Goal: Information Seeking & Learning: Learn about a topic

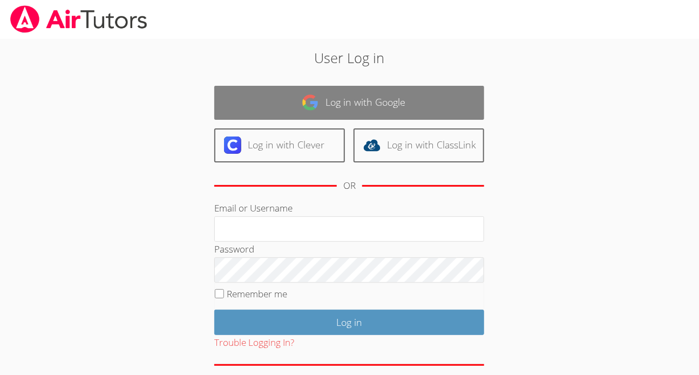
click at [347, 106] on link "Log in with Google" at bounding box center [349, 103] width 270 height 34
click at [360, 106] on link "Log in with Google" at bounding box center [349, 103] width 270 height 34
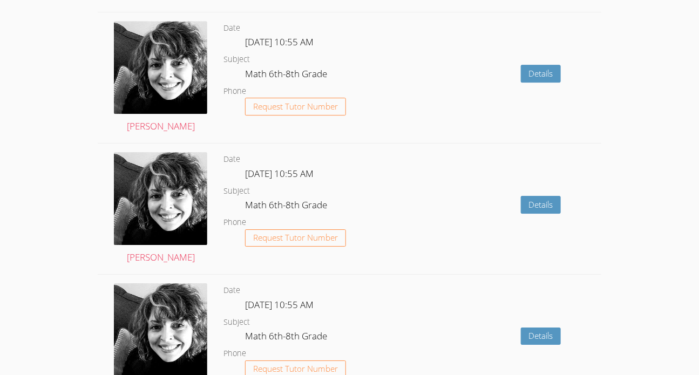
scroll to position [1429, 0]
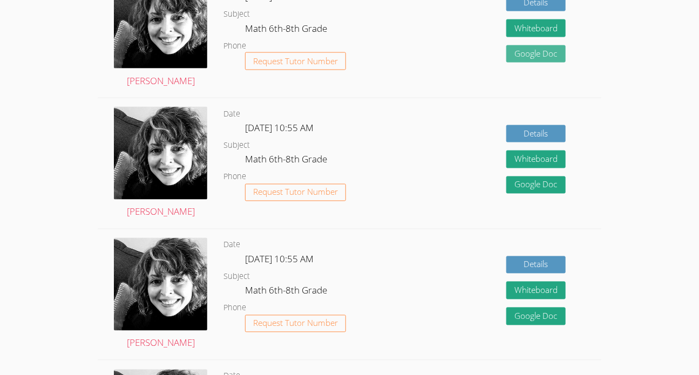
click at [540, 63] on link "Google Doc" at bounding box center [535, 54] width 59 height 18
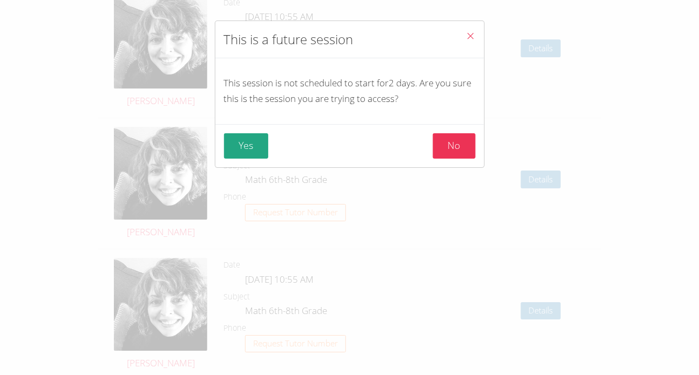
scroll to position [1437, 0]
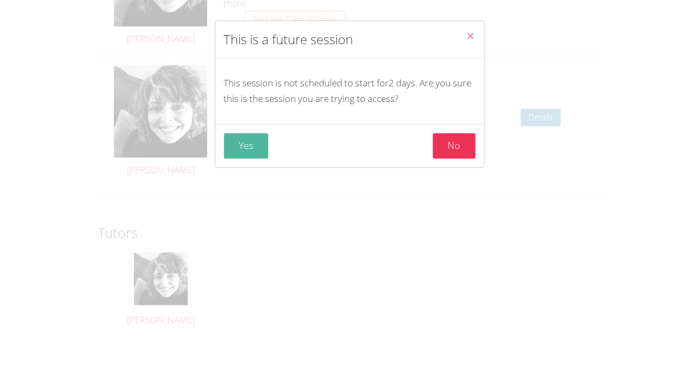
click at [256, 141] on button "Yes" at bounding box center [246, 145] width 45 height 25
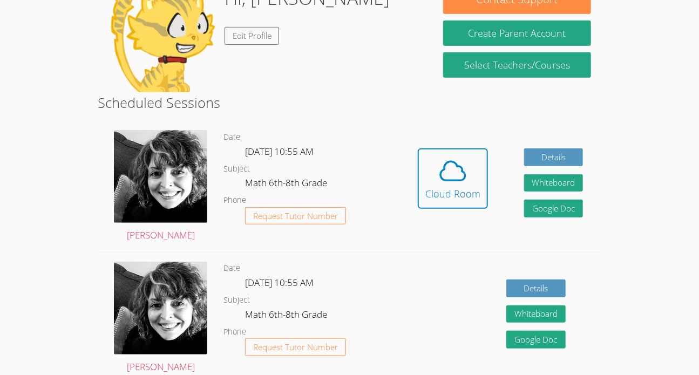
scroll to position [192, 0]
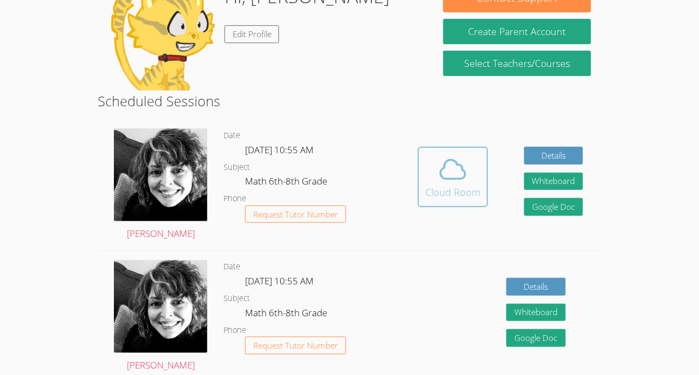
click at [470, 179] on span at bounding box center [452, 169] width 55 height 30
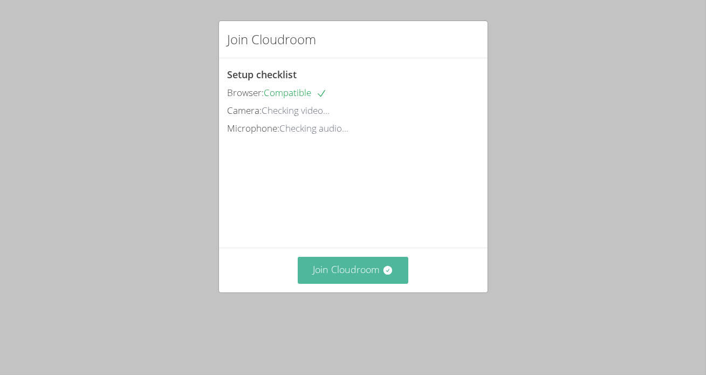
click at [388, 275] on icon at bounding box center [388, 270] width 9 height 9
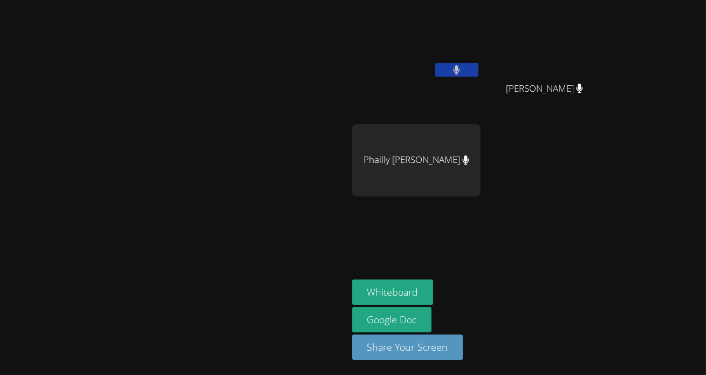
click at [435, 74] on button at bounding box center [456, 69] width 43 height 13
click at [434, 299] on button "Whiteboard" at bounding box center [392, 291] width 81 height 25
click at [479, 65] on button at bounding box center [456, 69] width 43 height 13
click at [460, 70] on icon at bounding box center [457, 69] width 6 height 9
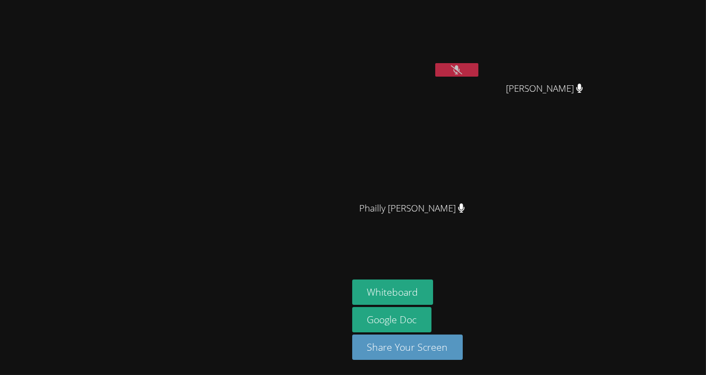
click at [479, 64] on button at bounding box center [456, 69] width 43 height 13
click at [460, 74] on icon at bounding box center [456, 69] width 7 height 9
click at [479, 69] on button at bounding box center [456, 69] width 43 height 13
click at [479, 71] on button at bounding box center [456, 69] width 43 height 13
click at [462, 70] on icon at bounding box center [456, 69] width 11 height 9
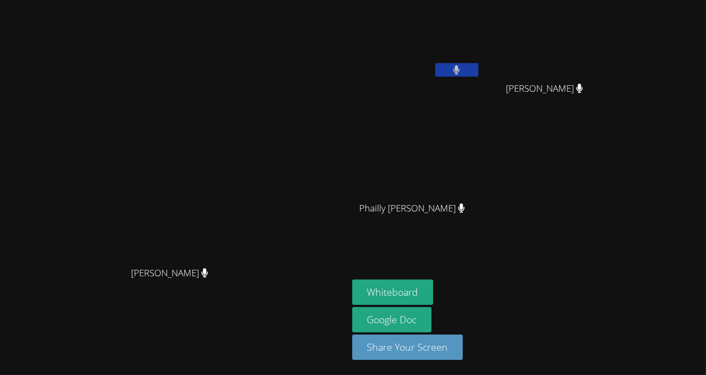
click at [466, 75] on button at bounding box center [456, 69] width 43 height 13
click at [462, 70] on icon at bounding box center [456, 69] width 11 height 9
click at [479, 70] on button at bounding box center [456, 69] width 43 height 13
click at [481, 60] on video at bounding box center [416, 40] width 128 height 72
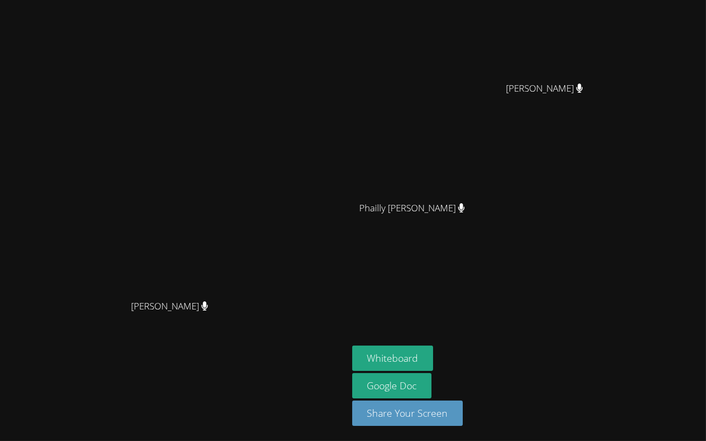
drag, startPoint x: 505, startPoint y: 156, endPoint x: 406, endPoint y: 158, distance: 98.7
drag, startPoint x: 406, startPoint y: 158, endPoint x: 184, endPoint y: 216, distance: 229.8
click at [184, 216] on video at bounding box center [353, 220] width 706 height 441
click at [312, 225] on video at bounding box center [353, 220] width 706 height 441
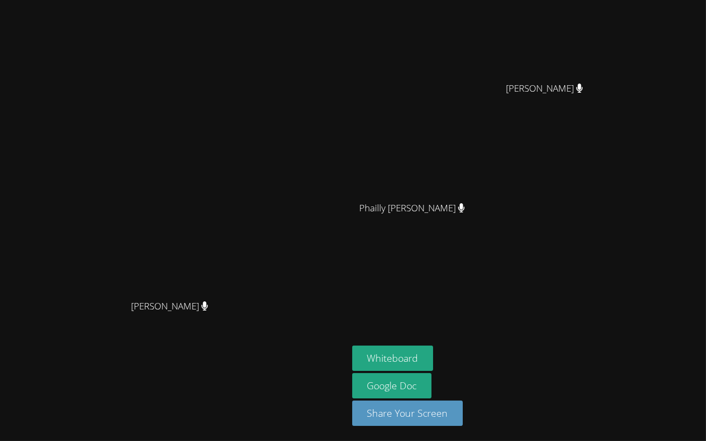
click at [317, 374] on video at bounding box center [353, 220] width 706 height 441
drag, startPoint x: 316, startPoint y: 412, endPoint x: 260, endPoint y: 352, distance: 82.5
click at [260, 352] on video at bounding box center [353, 220] width 706 height 441
click at [316, 301] on video at bounding box center [353, 220] width 706 height 441
click at [460, 272] on video at bounding box center [353, 220] width 706 height 441
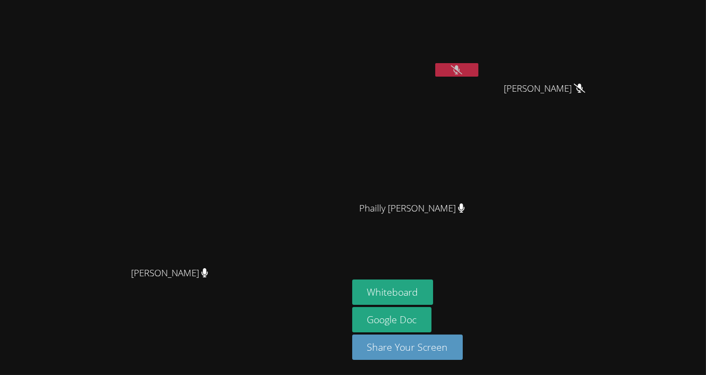
click at [479, 76] on button at bounding box center [456, 69] width 43 height 13
click at [93, 113] on video at bounding box center [174, 166] width 162 height 191
click at [613, 124] on div "[PERSON_NAME] [PERSON_NAME] [PERSON_NAME] [PERSON_NAME] Phailly [PERSON_NAME]" at bounding box center [482, 121] width 261 height 235
click at [452, 70] on button at bounding box center [456, 69] width 43 height 13
click at [435, 63] on button at bounding box center [456, 69] width 43 height 13
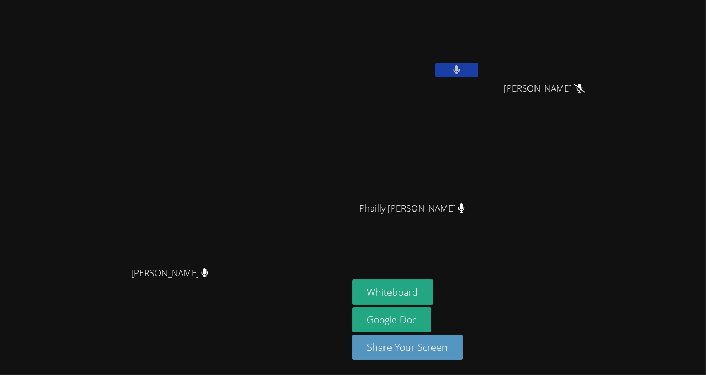
click at [435, 63] on button at bounding box center [456, 69] width 43 height 13
click at [479, 74] on button at bounding box center [456, 69] width 43 height 13
click at [479, 64] on button at bounding box center [456, 69] width 43 height 13
click at [479, 67] on button at bounding box center [456, 69] width 43 height 13
click at [479, 64] on button at bounding box center [456, 69] width 43 height 13
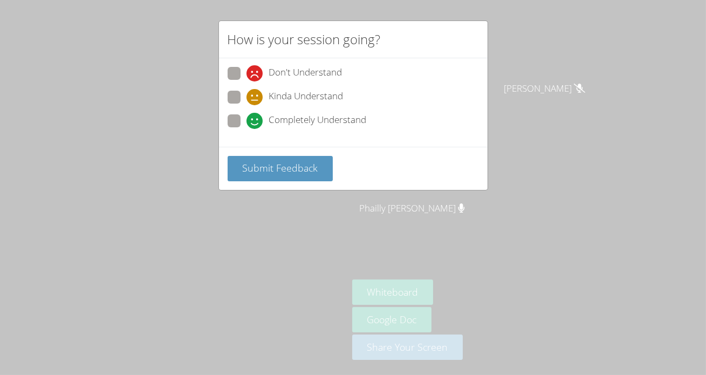
click at [247, 129] on span at bounding box center [247, 129] width 0 height 0
click at [247, 116] on input "Completely Understand" at bounding box center [251, 118] width 9 height 9
radio input "true"
click at [276, 172] on span "Submit Feedback" at bounding box center [280, 167] width 76 height 13
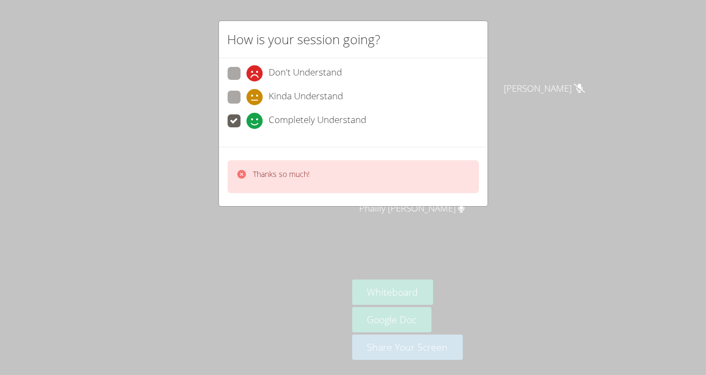
click at [397, 183] on div "Thanks so much!" at bounding box center [353, 176] width 251 height 33
click at [399, 170] on div "Thanks so much!" at bounding box center [353, 176] width 251 height 33
click at [244, 176] on icon at bounding box center [241, 174] width 11 height 11
click at [242, 178] on icon at bounding box center [241, 174] width 11 height 11
click at [238, 179] on div at bounding box center [241, 177] width 11 height 16
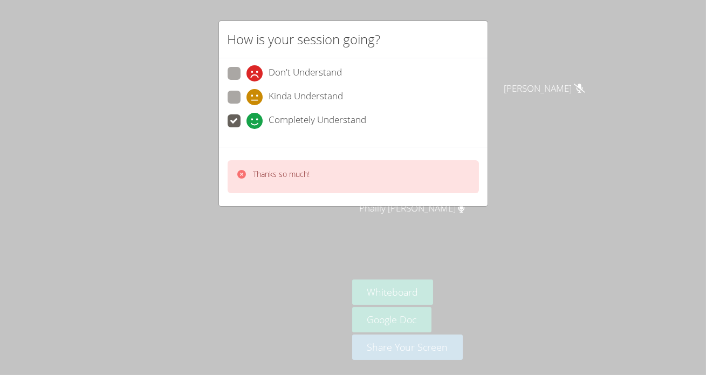
click at [234, 172] on video at bounding box center [174, 166] width 162 height 191
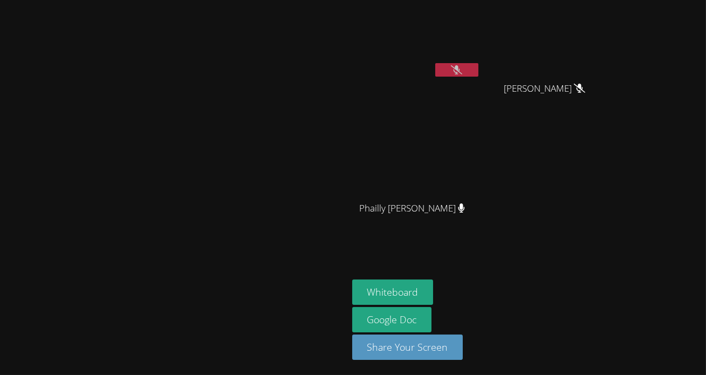
click at [255, 262] on video at bounding box center [174, 166] width 162 height 191
click at [5, 304] on div at bounding box center [173, 282] width 339 height 43
click at [618, 300] on aside "[PERSON_NAME] [PERSON_NAME] [PERSON_NAME] [PERSON_NAME] Phailly [PERSON_NAME] […" at bounding box center [483, 187] width 270 height 375
